Goal: Task Accomplishment & Management: Manage account settings

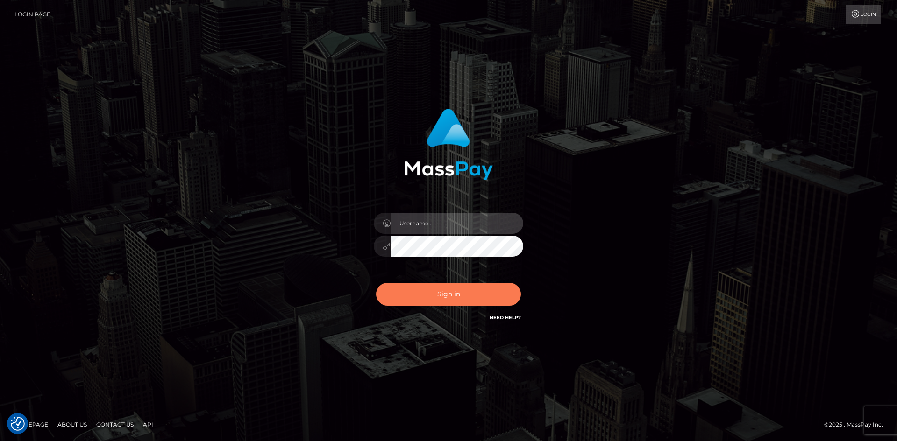
type input "hello.feetfinder"
click at [482, 285] on button "Sign in" at bounding box center [448, 294] width 145 height 23
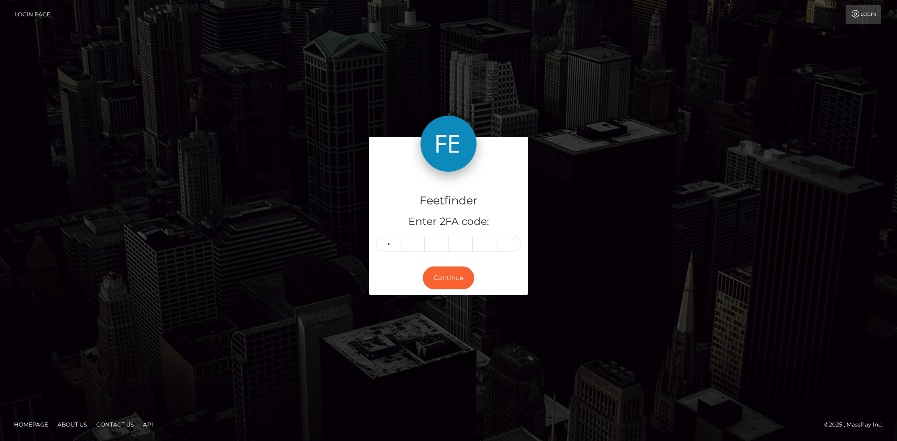
type input "6"
type input "8"
type input "2"
type input "8"
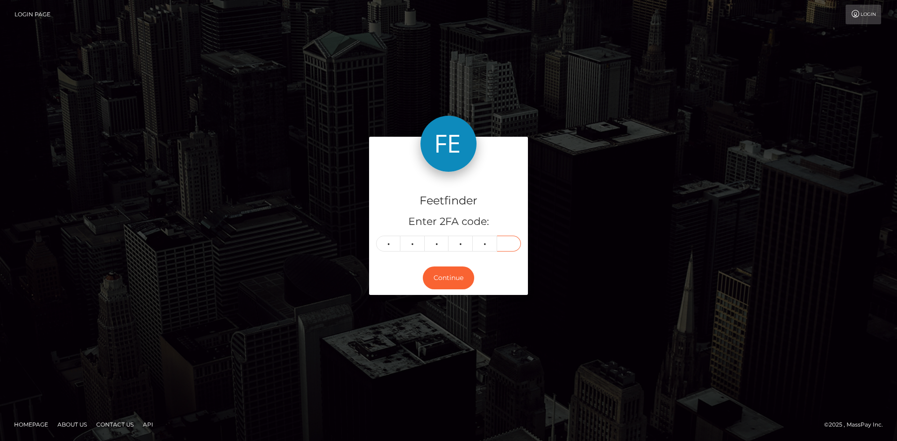
type input "4"
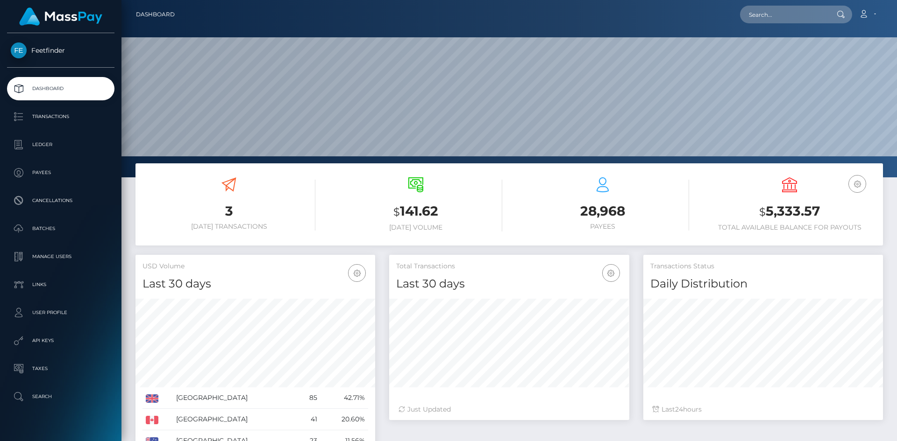
scroll to position [166, 240]
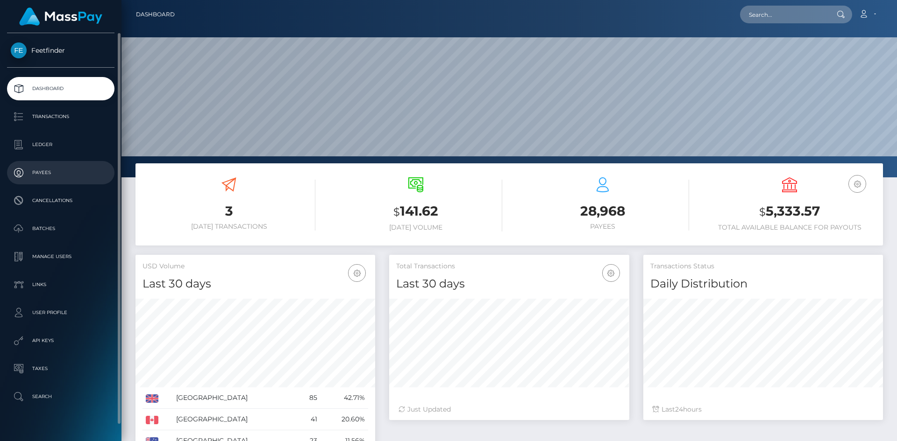
click at [46, 177] on p "Payees" at bounding box center [61, 173] width 100 height 14
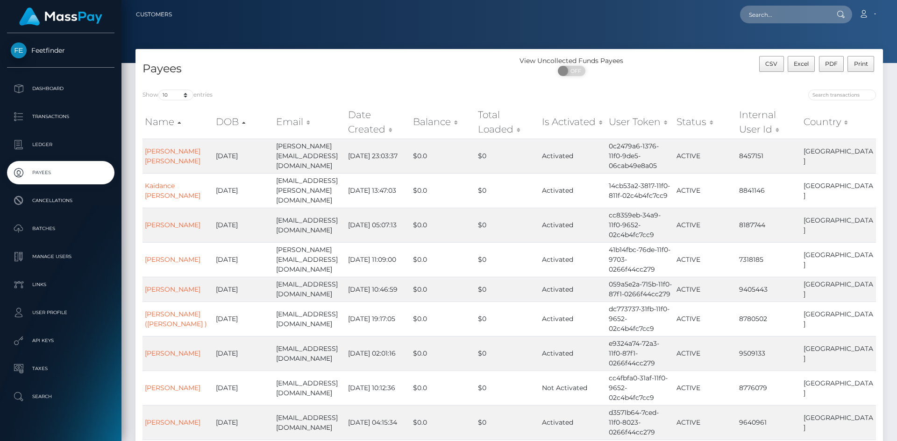
click at [837, 88] on div "Show 10 25 50 100 250 entries Name DOB Email Date Created Balance Total Loaded …" at bounding box center [508, 298] width 747 height 430
click at [820, 99] on input "search" at bounding box center [842, 95] width 68 height 11
paste input "113af655-7298-11f0-87f1-0266f44cc279"
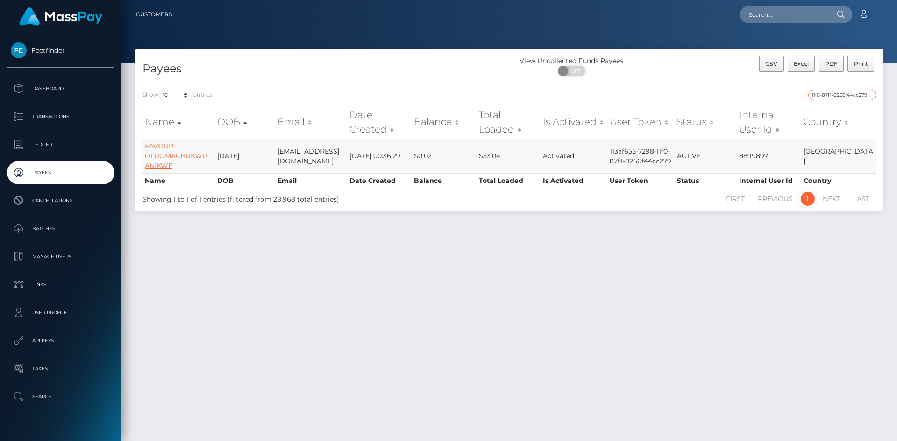
type input "113af655-7298-11f0-87f1-0266f44cc279"
click at [163, 149] on link "FAVOUR OLUOMACHUKWU ANIKWE" at bounding box center [176, 156] width 63 height 28
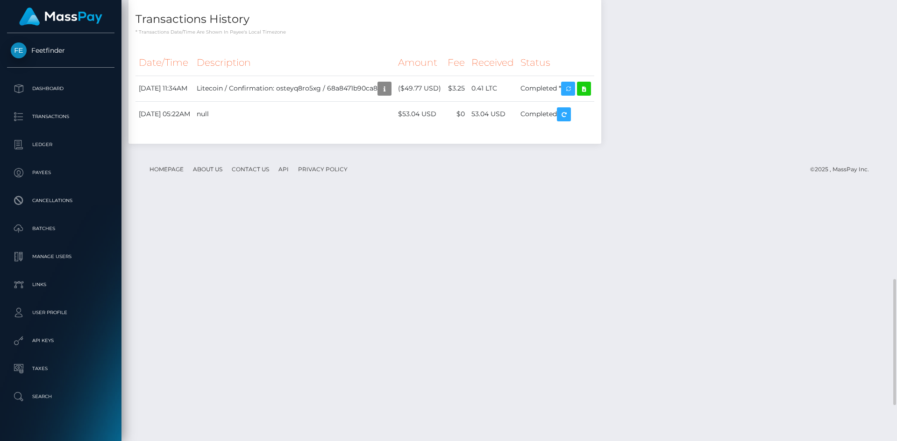
scroll to position [1101, 0]
